Goal: Transaction & Acquisition: Purchase product/service

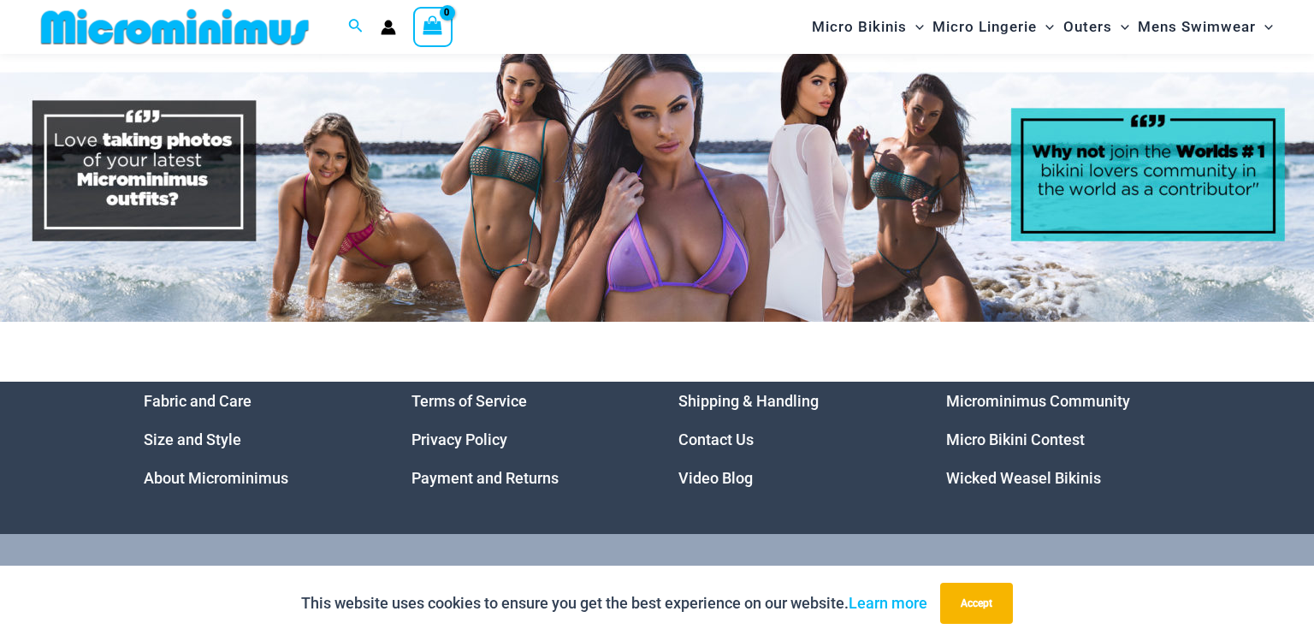
scroll to position [7678, 0]
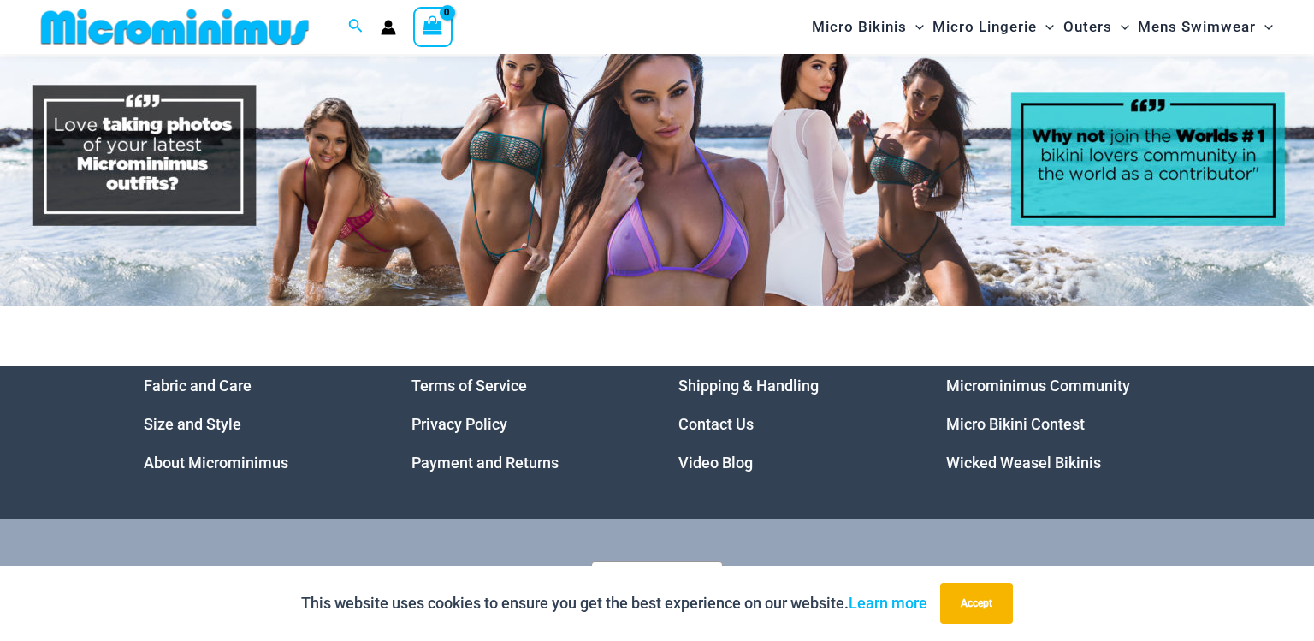
click at [1033, 394] on link "Microminimus Community" at bounding box center [1038, 385] width 184 height 18
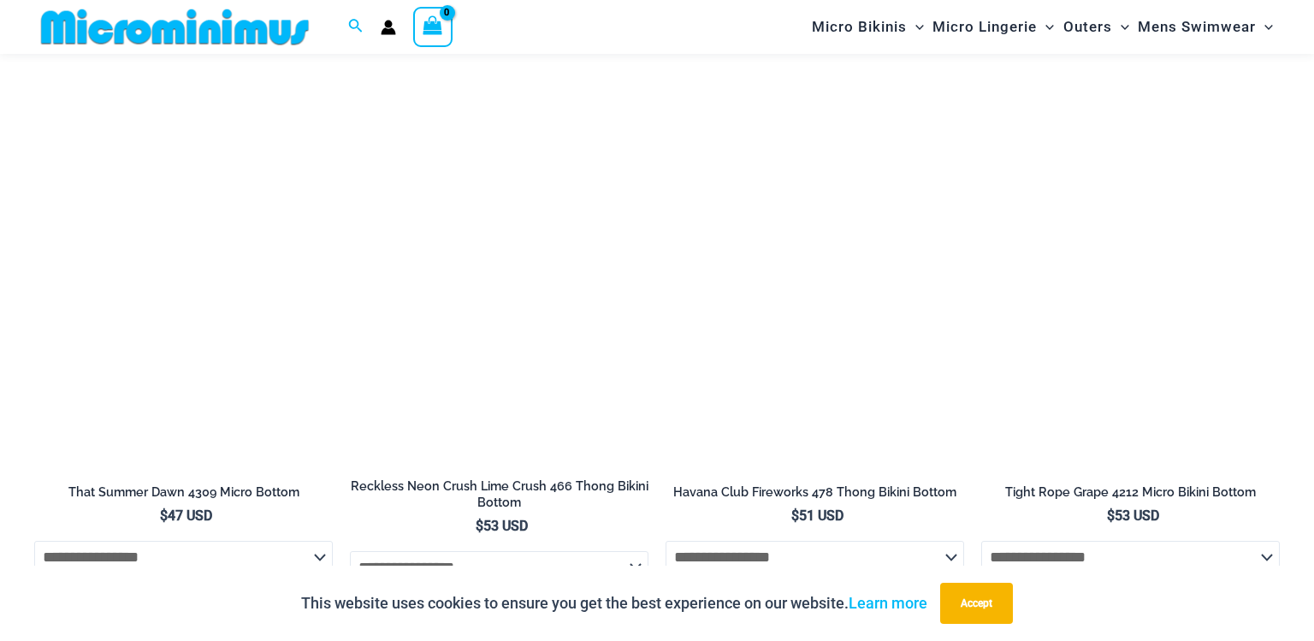
scroll to position [4857, 0]
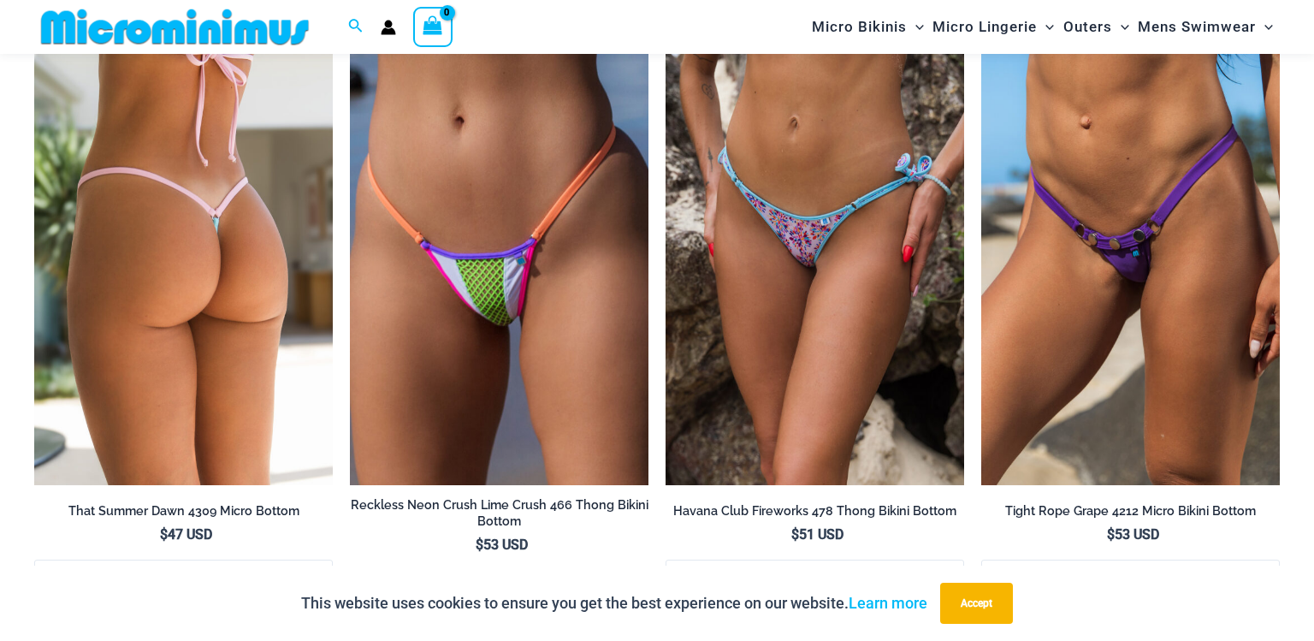
click at [215, 263] on img at bounding box center [183, 261] width 299 height 448
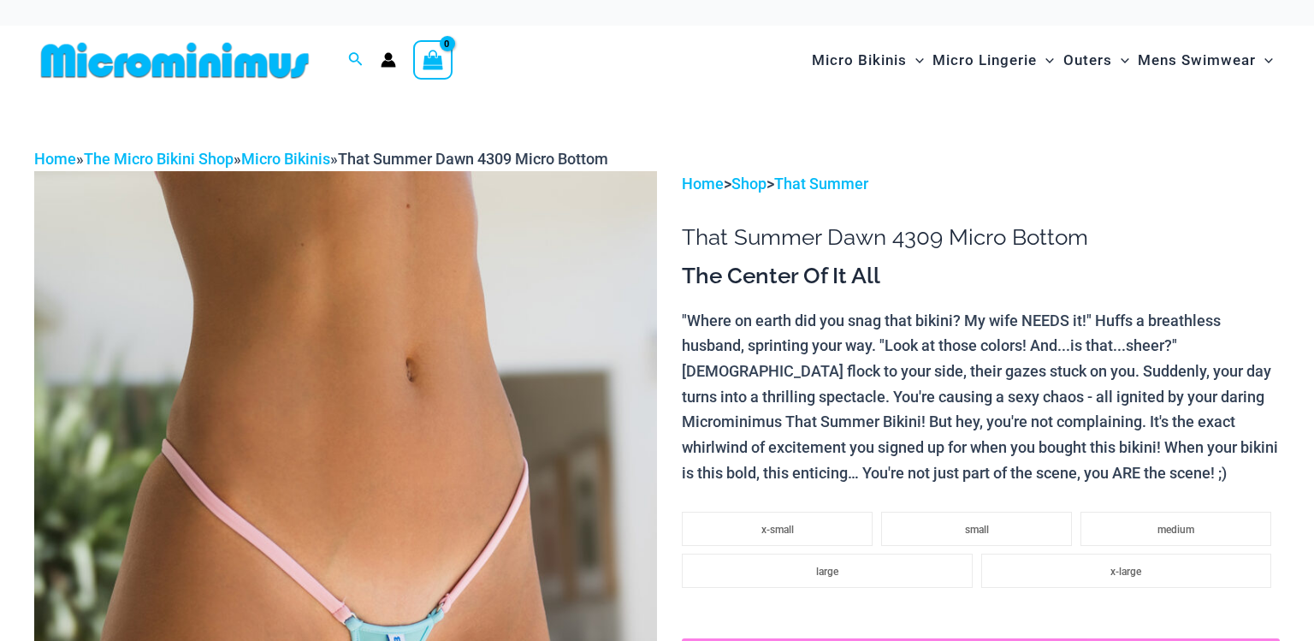
click at [507, 476] on img at bounding box center [345, 638] width 623 height 934
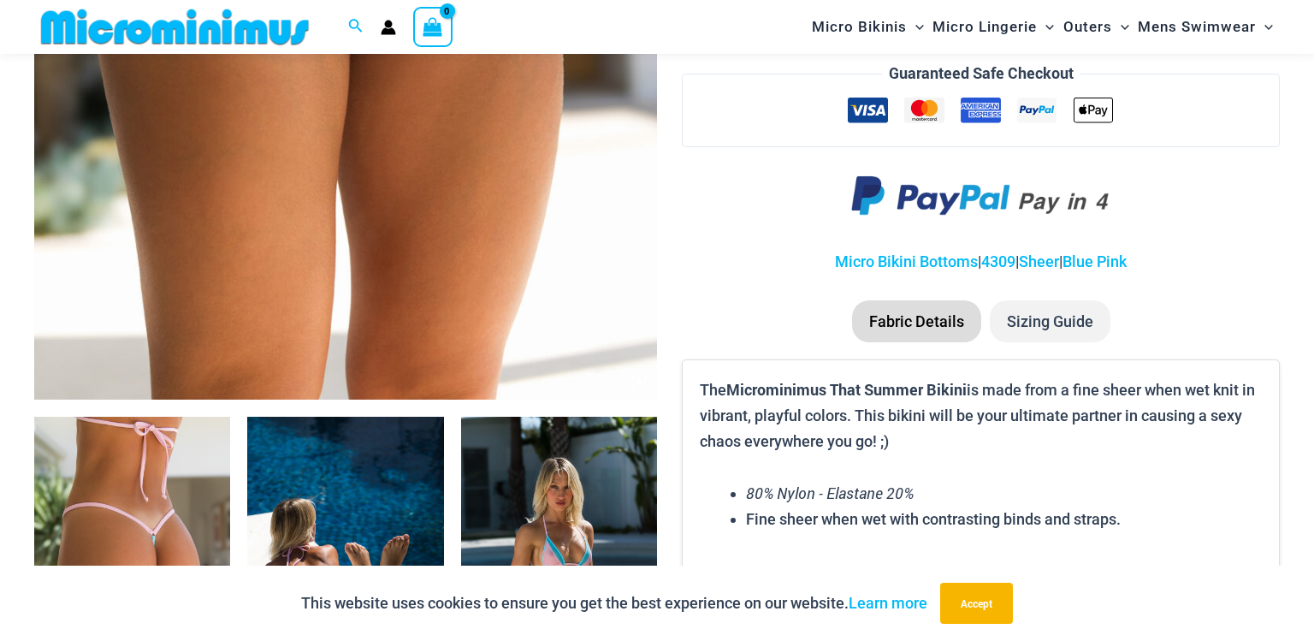
scroll to position [726, 0]
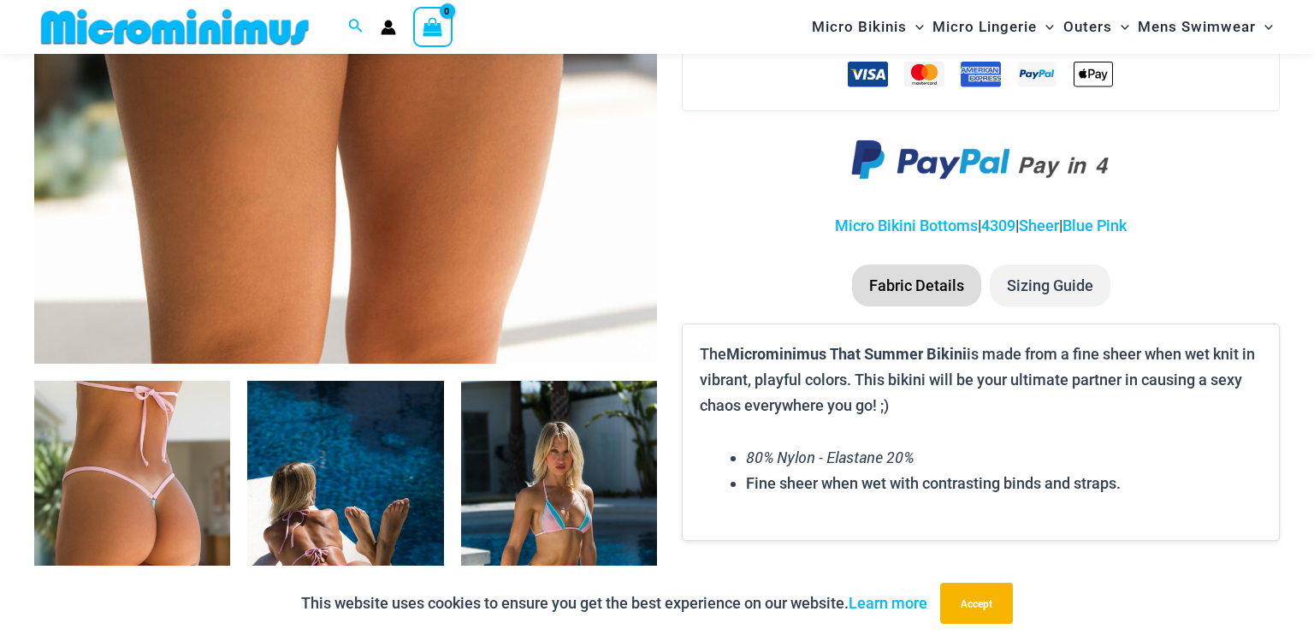
click at [163, 467] on img at bounding box center [132, 528] width 196 height 294
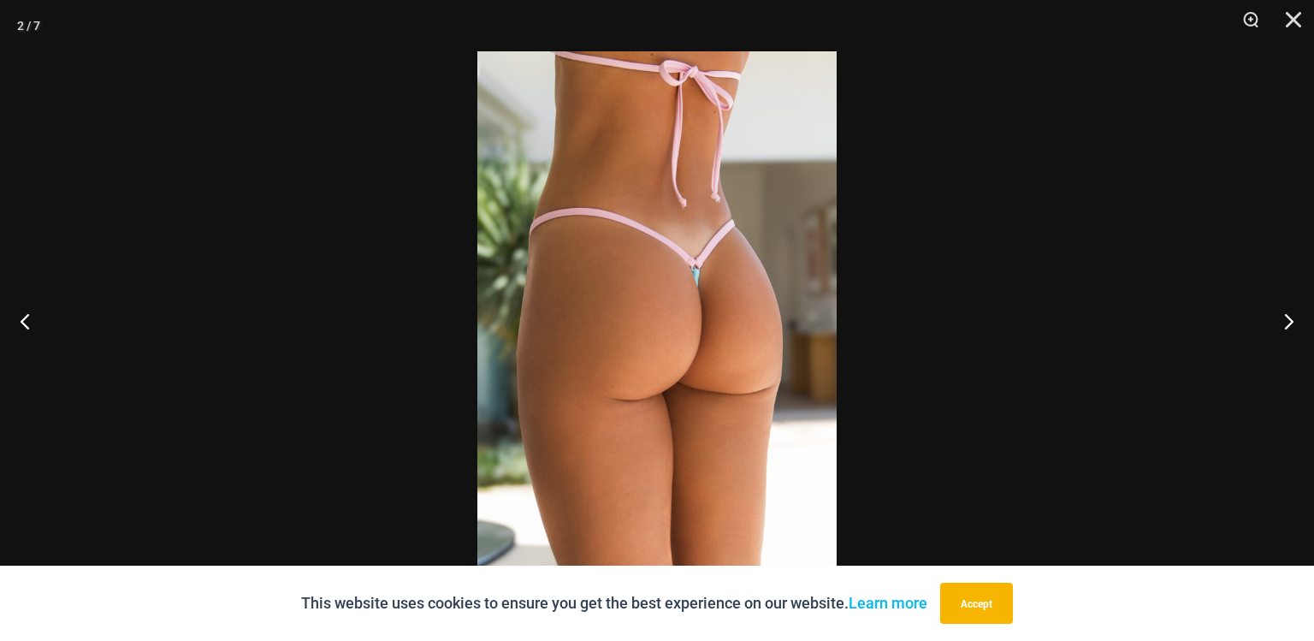
scroll to position [499, 0]
click at [27, 325] on button "Previous" at bounding box center [32, 321] width 64 height 86
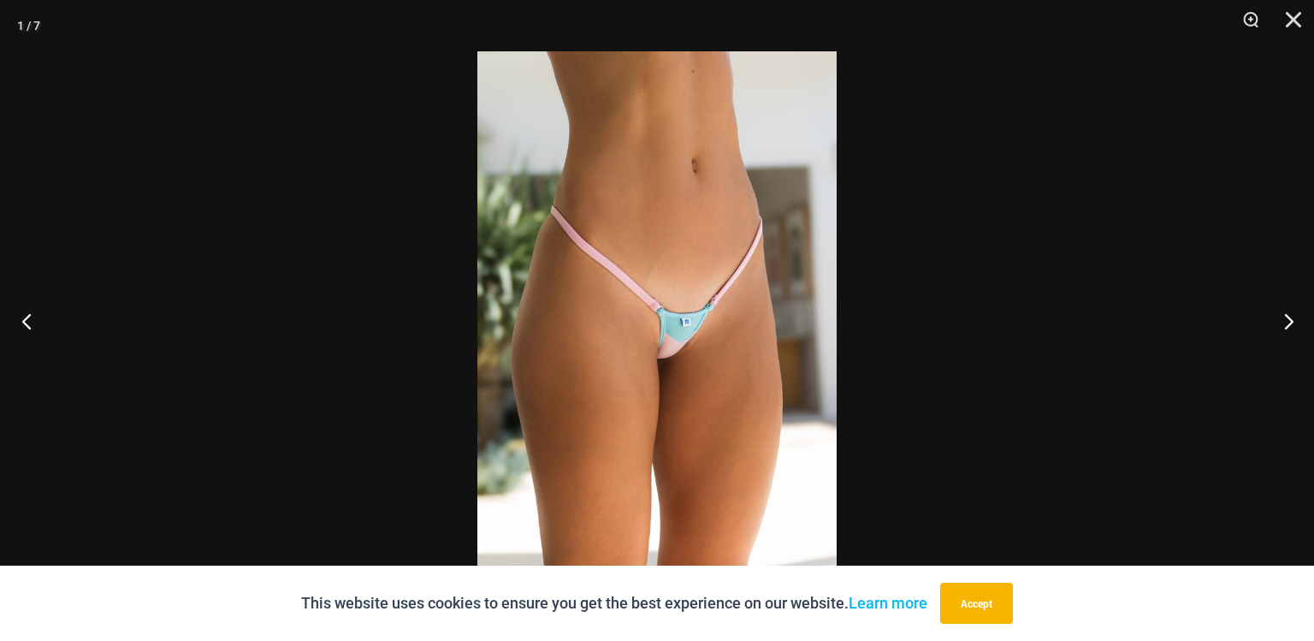
click at [27, 325] on button "Previous" at bounding box center [32, 321] width 64 height 86
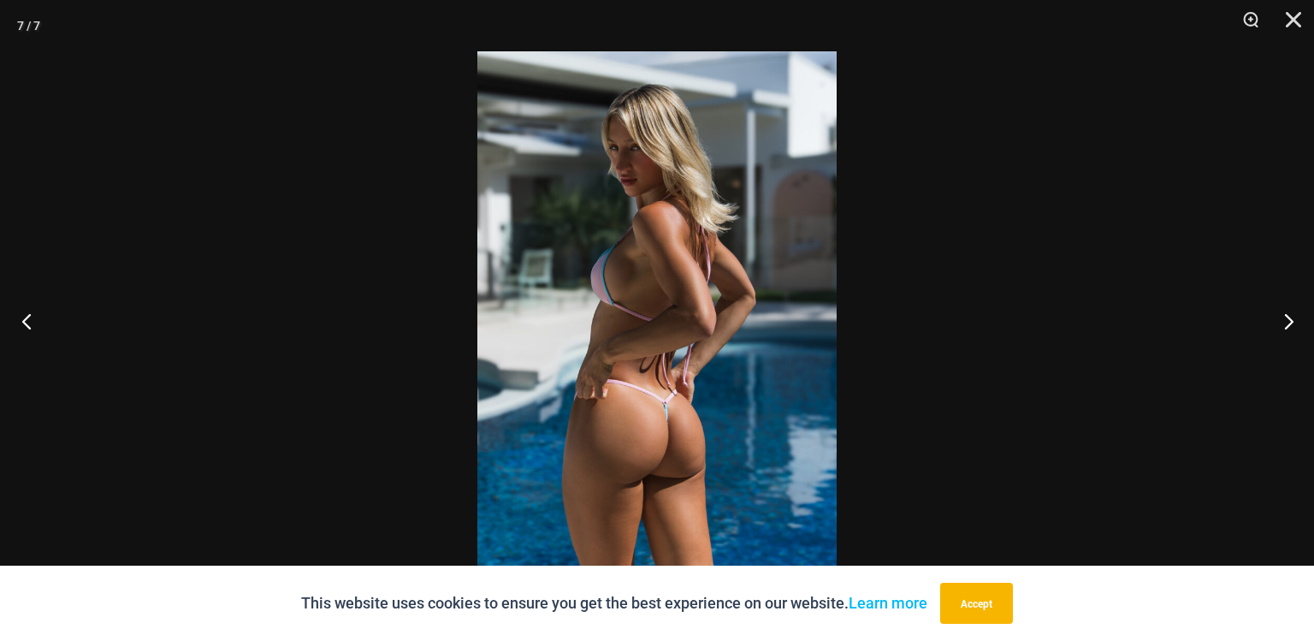
click at [27, 325] on button "Previous" at bounding box center [32, 321] width 64 height 86
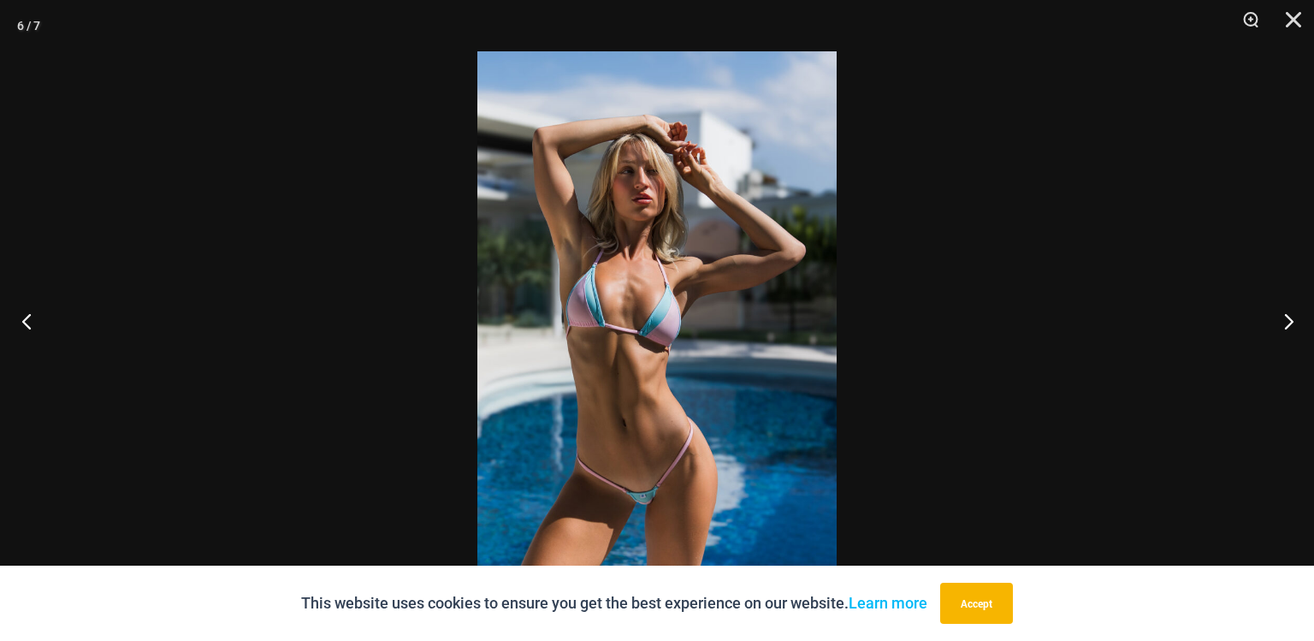
click at [27, 325] on button "Previous" at bounding box center [32, 321] width 64 height 86
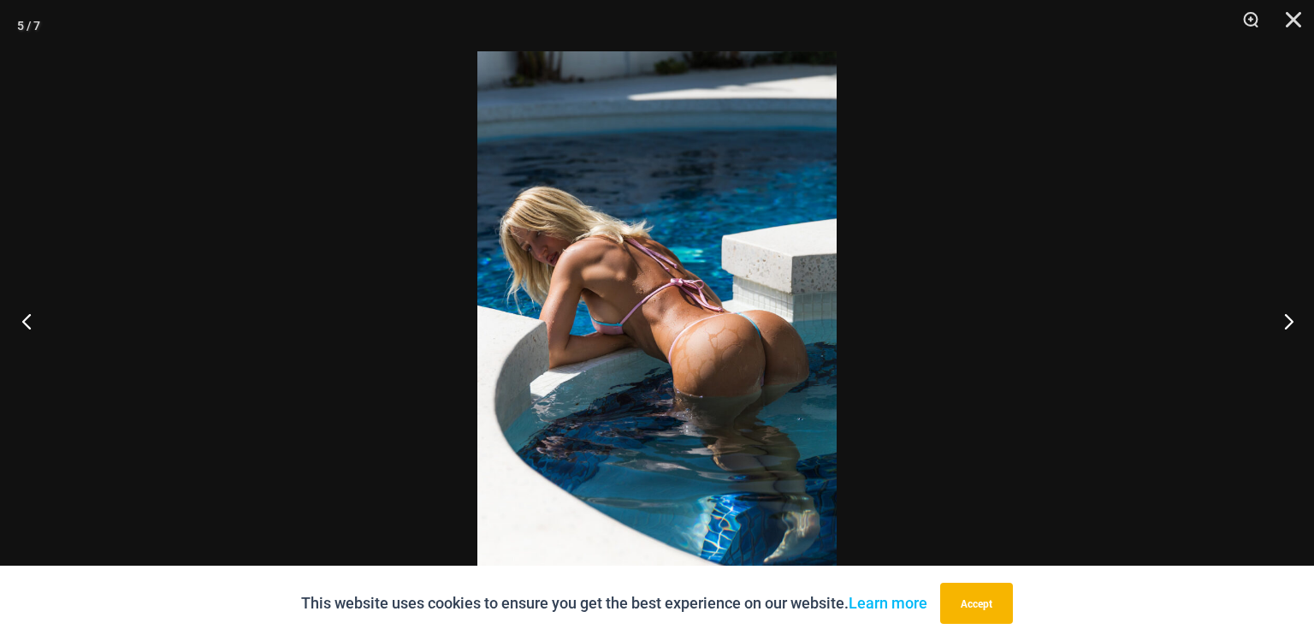
click at [27, 325] on button "Previous" at bounding box center [32, 321] width 64 height 86
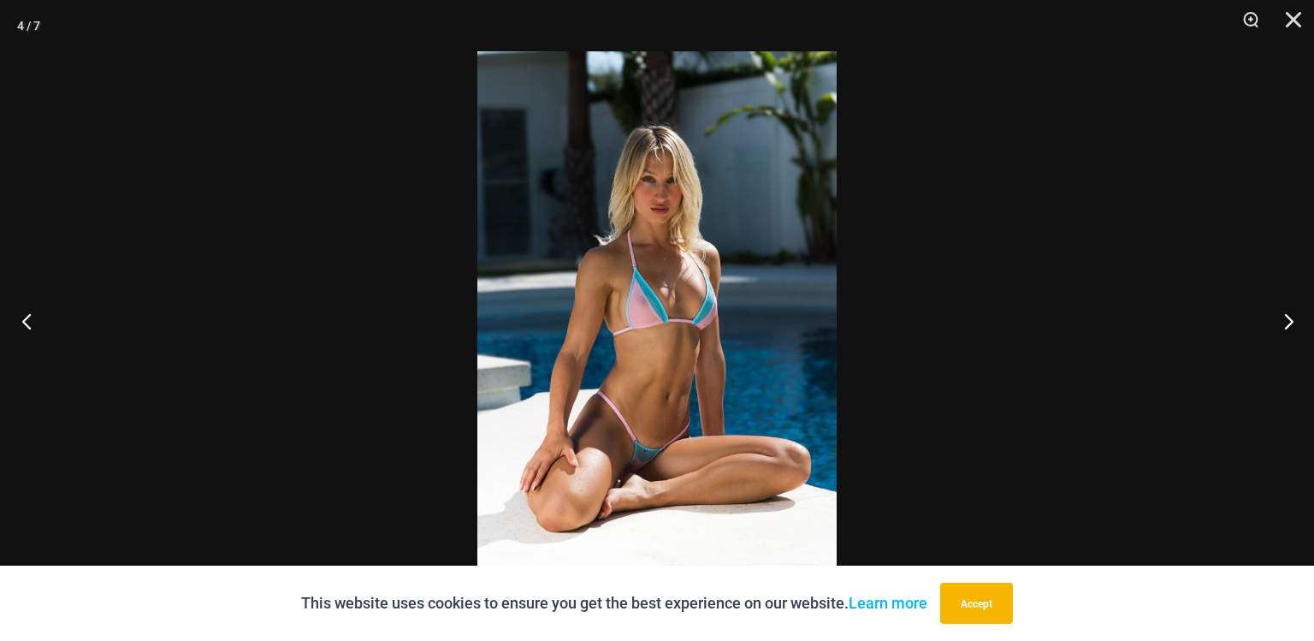
click at [27, 325] on button "Previous" at bounding box center [32, 321] width 64 height 86
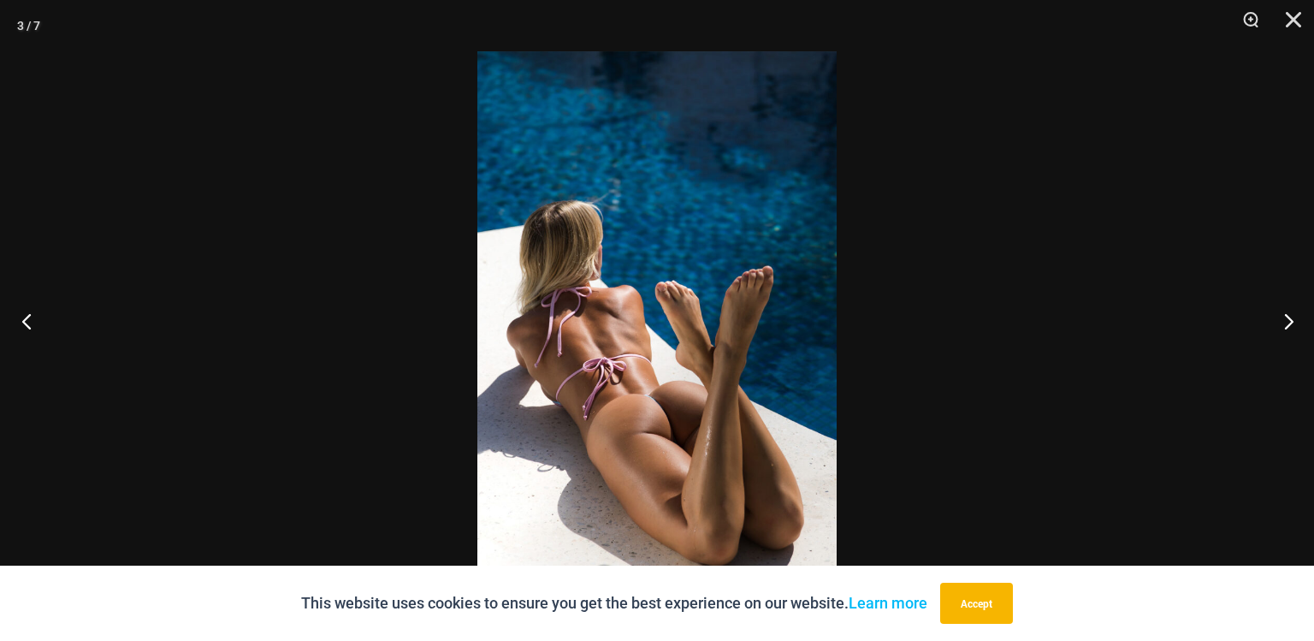
click at [27, 325] on button "Previous" at bounding box center [32, 321] width 64 height 86
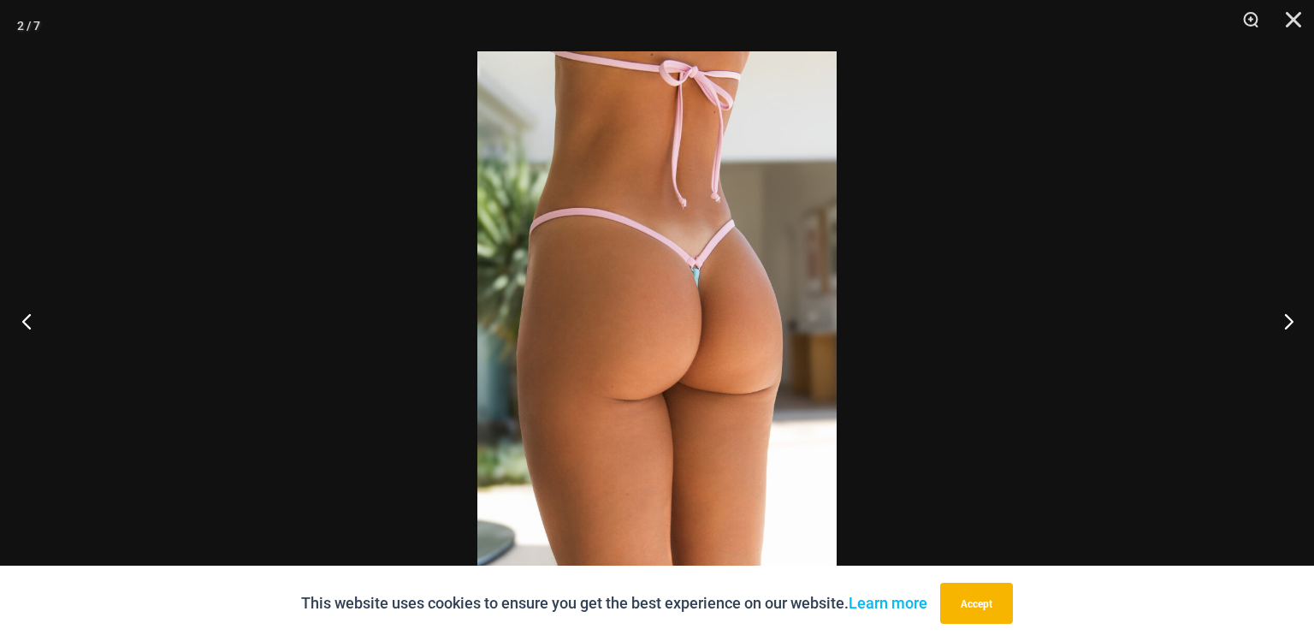
click at [27, 325] on button "Previous" at bounding box center [32, 321] width 64 height 86
